Goal: Information Seeking & Learning: Learn about a topic

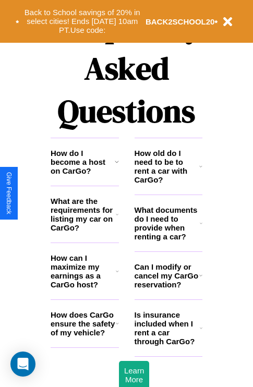
scroll to position [1265, 0]
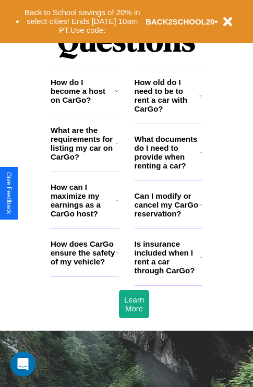
click at [201, 157] on icon at bounding box center [201, 152] width 3 height 8
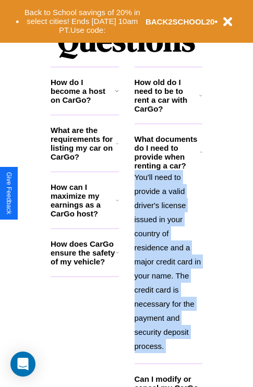
click at [168, 260] on p "You'll need to provide a valid driver's license issued in your country of resid…" at bounding box center [169, 261] width 68 height 183
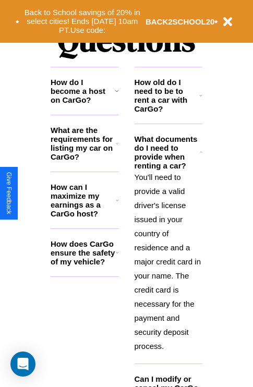
click at [168, 112] on h3 "How old do I need to be to rent a car with CarGo?" at bounding box center [167, 95] width 65 height 35
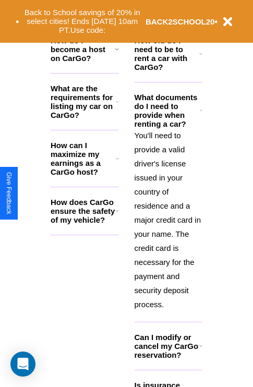
click at [168, 360] on h3 "Can I modify or cancel my CarGo reservation?" at bounding box center [167, 346] width 65 height 27
click at [201, 58] on icon at bounding box center [200, 54] width 3 height 8
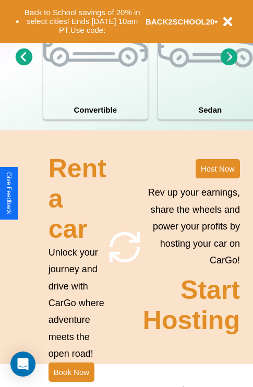
scroll to position [813, 0]
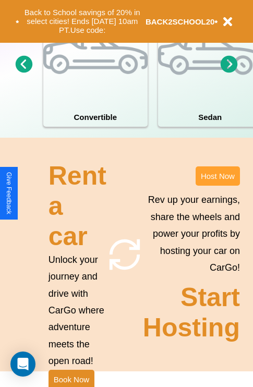
click at [218, 186] on button "Host Now" at bounding box center [218, 176] width 44 height 19
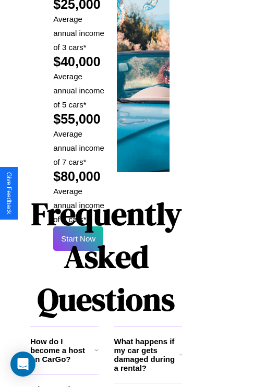
scroll to position [1536, 20]
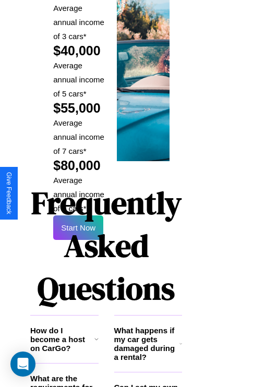
click at [78, 193] on h1 "Frequently Asked Questions" at bounding box center [106, 245] width 152 height 139
